Goal: Task Accomplishment & Management: Manage account settings

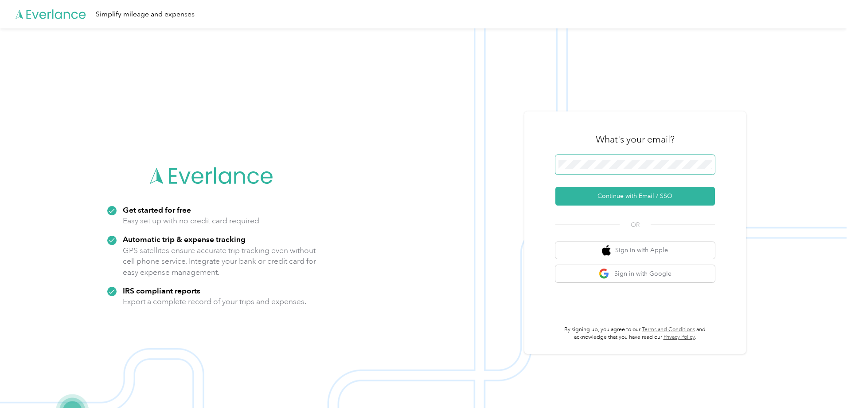
click at [707, 162] on keeper-lock "Open Keeper Popup" at bounding box center [705, 164] width 11 height 11
click at [635, 193] on button "Continue with Email / SSO" at bounding box center [636, 196] width 160 height 19
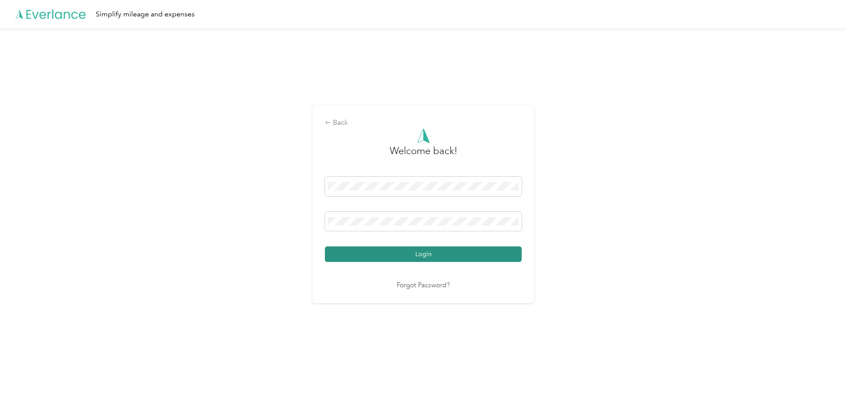
click at [438, 247] on button "Login" at bounding box center [423, 254] width 197 height 16
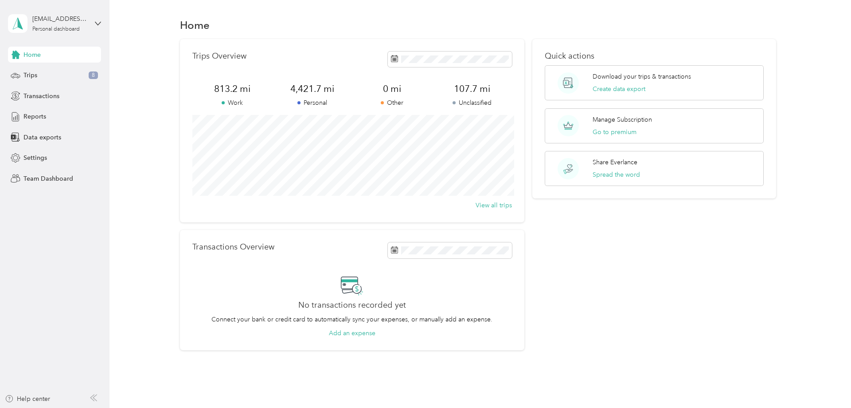
click at [568, 280] on div "Quick actions Download your trips & transactions Create data export Manage Subs…" at bounding box center [655, 194] width 244 height 311
click at [41, 140] on span "Data exports" at bounding box center [43, 137] width 38 height 9
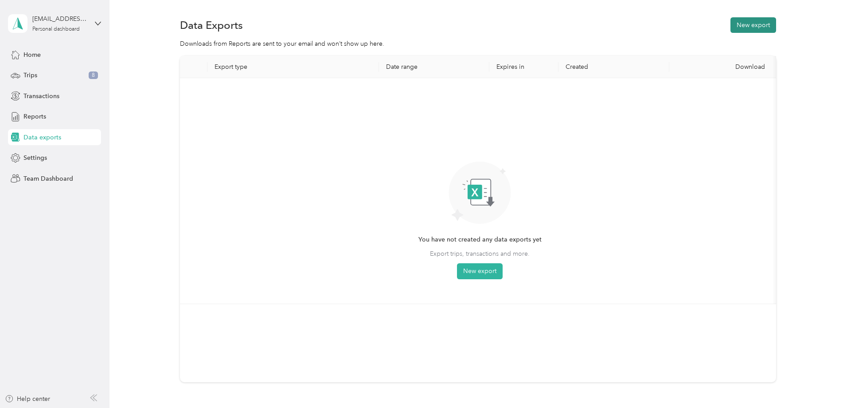
click at [747, 28] on button "New export" at bounding box center [754, 25] width 46 height 16
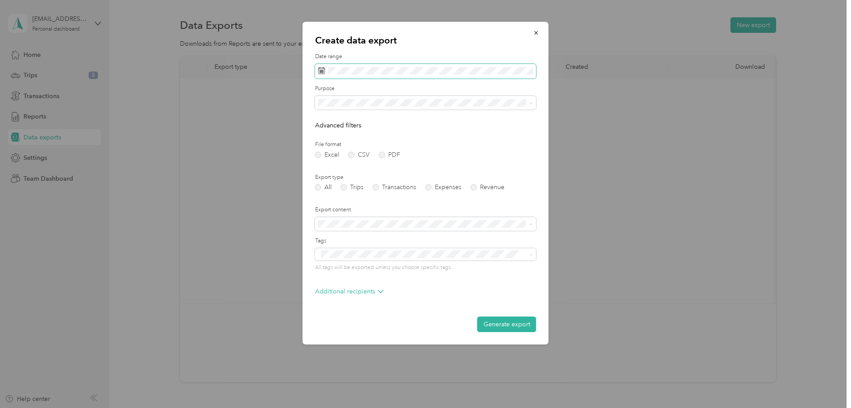
click at [420, 77] on span at bounding box center [425, 71] width 221 height 15
click at [428, 144] on button "Last month" at bounding box center [440, 145] width 54 height 16
click at [353, 136] on li "Work" at bounding box center [425, 131] width 221 height 16
click at [348, 186] on label "Trips" at bounding box center [352, 187] width 23 height 6
click at [488, 325] on button "Generate export" at bounding box center [507, 324] width 59 height 16
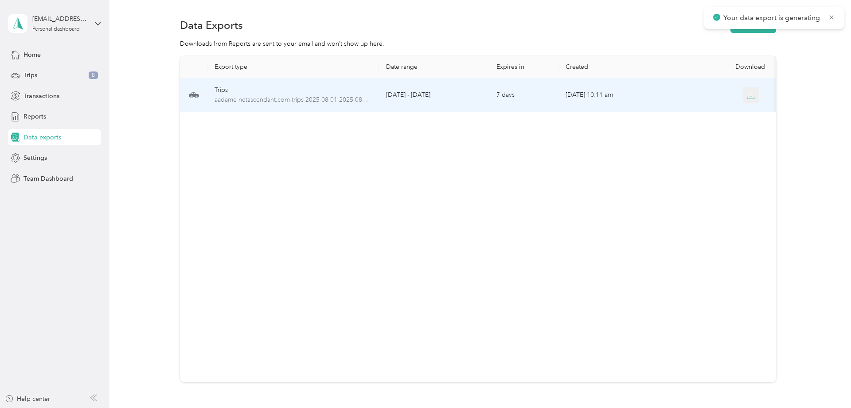
click at [752, 98] on icon "button" at bounding box center [751, 95] width 8 height 8
